Goal: Obtain resource: Obtain resource

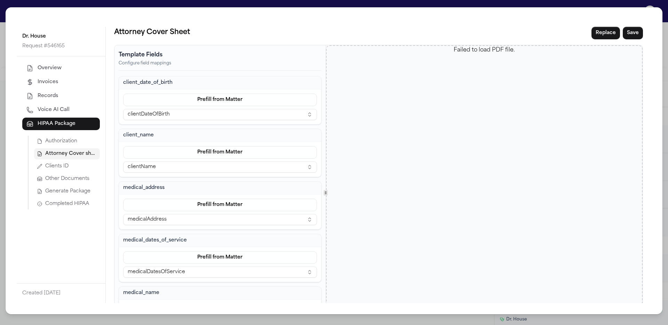
click at [65, 141] on span "Authorization" at bounding box center [61, 141] width 32 height 7
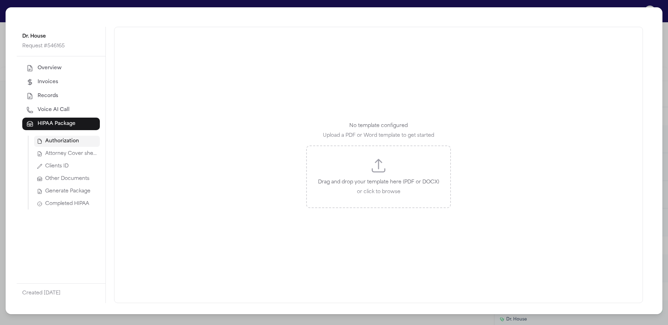
click at [68, 152] on span "Attorney Cover sheet" at bounding box center [71, 153] width 52 height 7
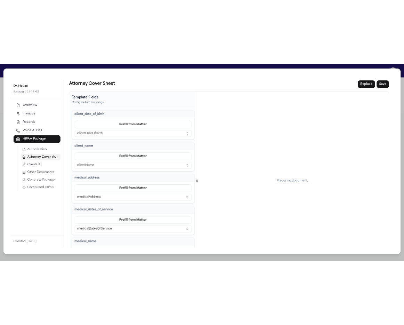
scroll to position [107, 0]
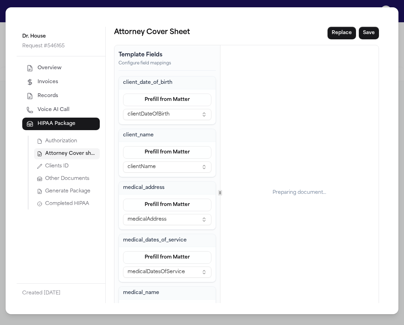
click at [64, 162] on button "Clients ID" at bounding box center [67, 166] width 66 height 11
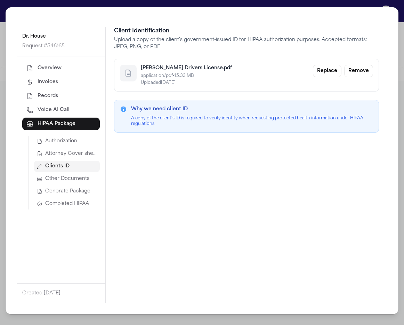
click at [70, 154] on span "Attorney Cover sheet" at bounding box center [71, 153] width 52 height 7
